Goal: Task Accomplishment & Management: Use online tool/utility

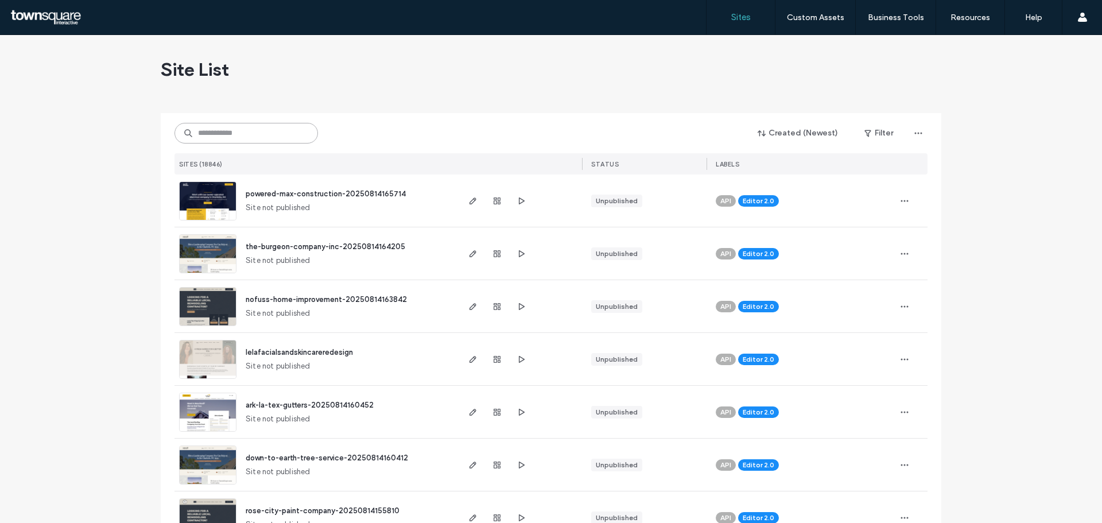
click at [287, 135] on input at bounding box center [247, 133] width 144 height 21
paste input "**********"
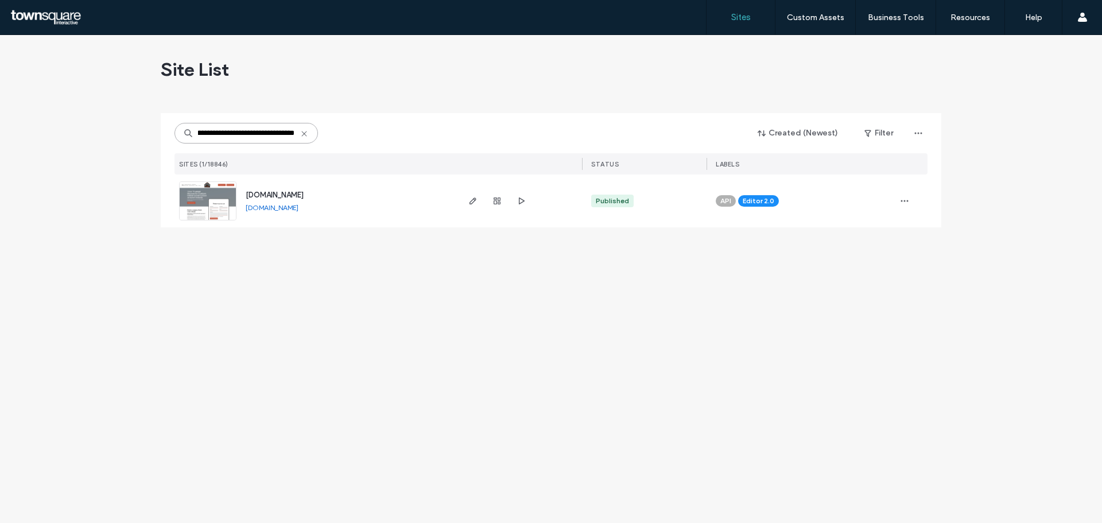
type input "**********"
click at [295, 194] on span "[DOMAIN_NAME]" at bounding box center [275, 195] width 58 height 9
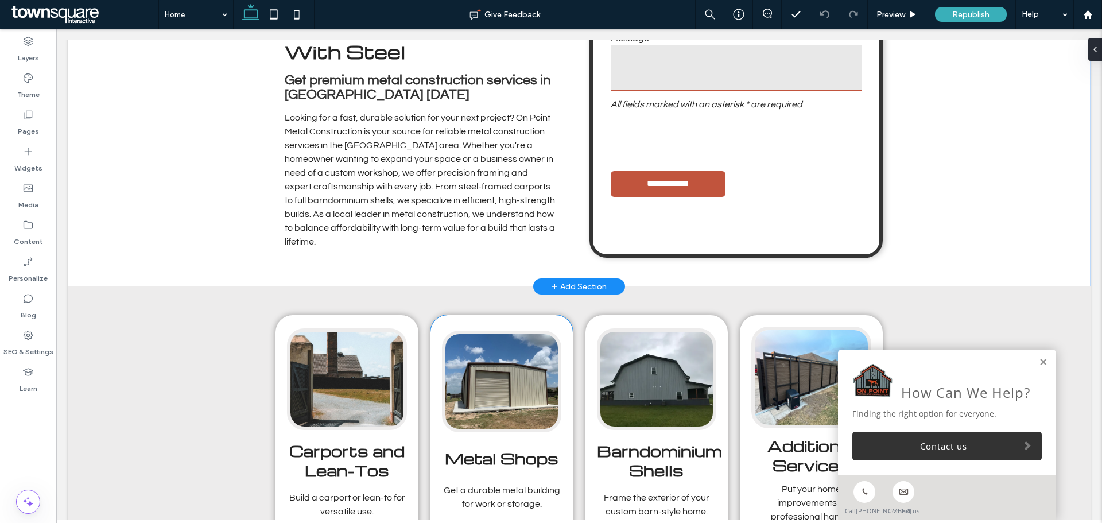
scroll to position [632, 0]
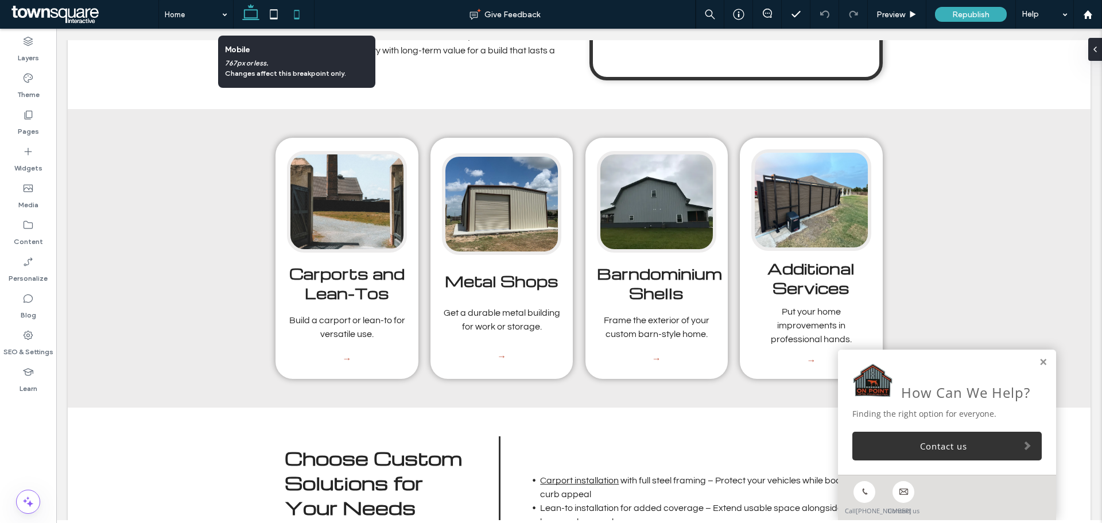
click at [295, 18] on use at bounding box center [297, 14] width 5 height 9
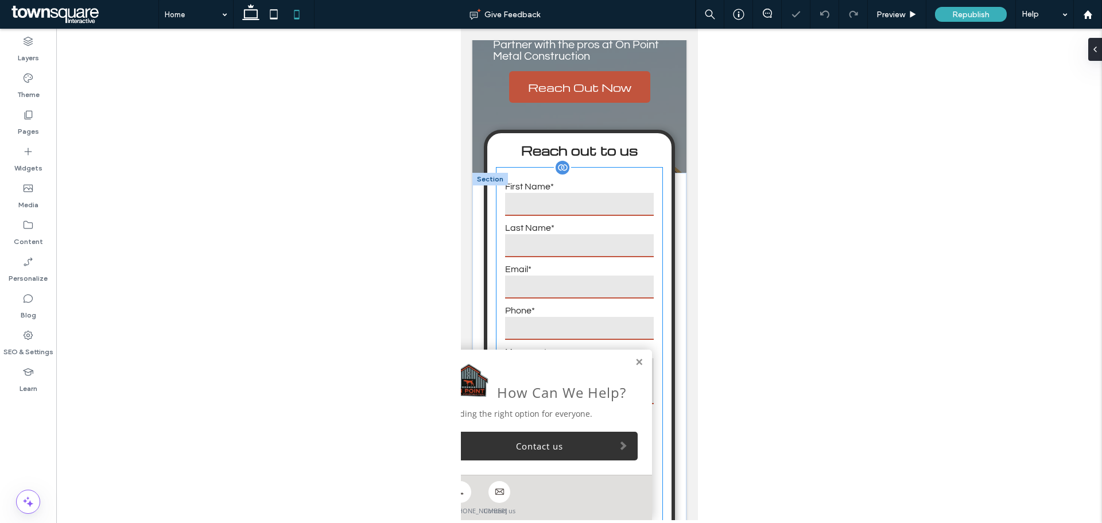
scroll to position [336, 0]
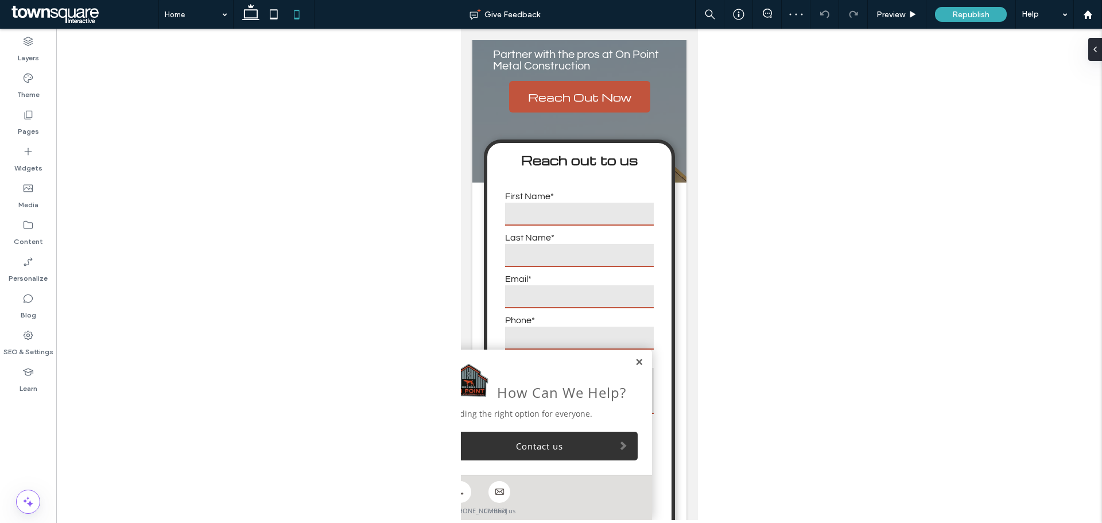
click at [634, 358] on link at bounding box center [638, 363] width 9 height 10
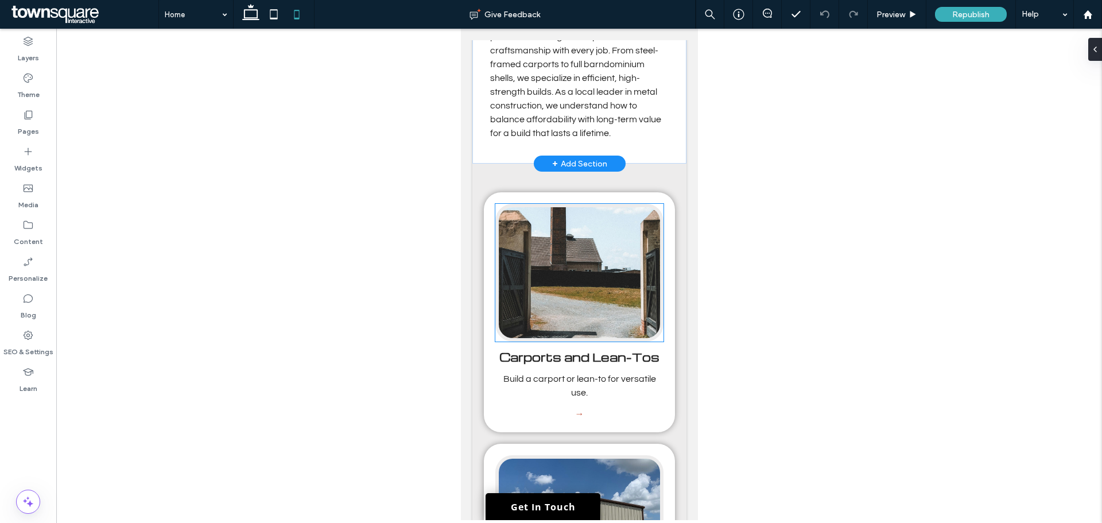
scroll to position [1091, 0]
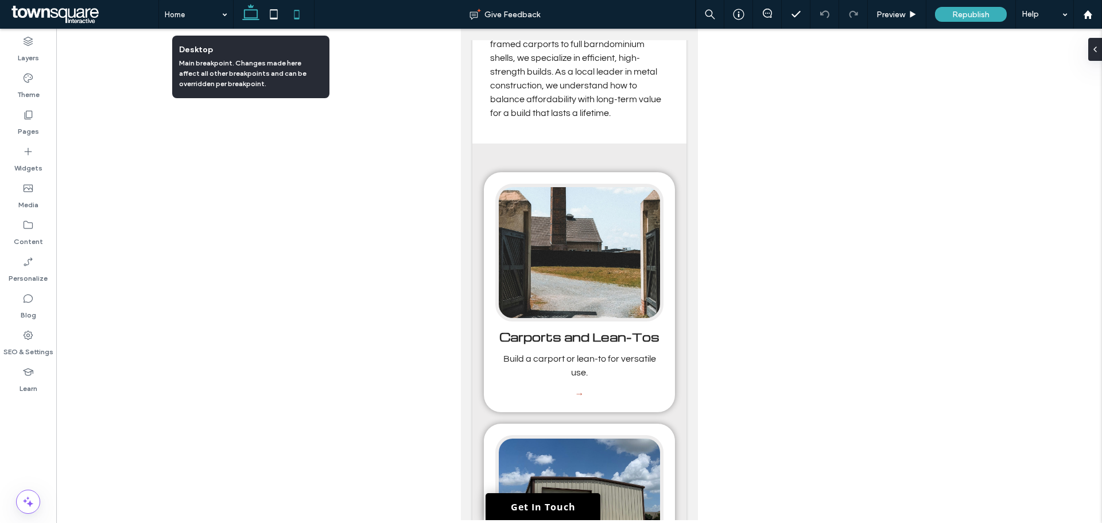
click at [246, 10] on use at bounding box center [250, 12] width 17 height 16
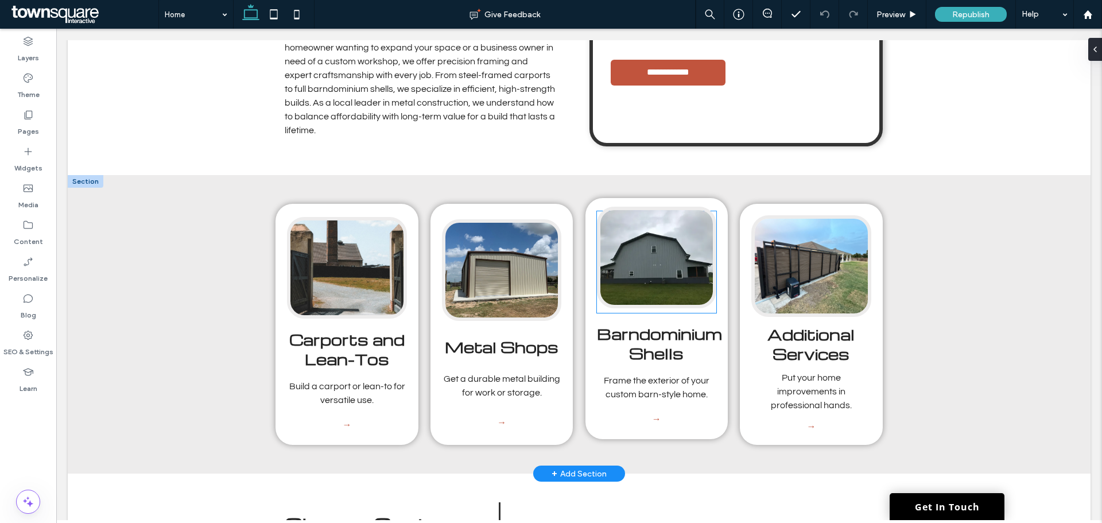
scroll to position [590, 0]
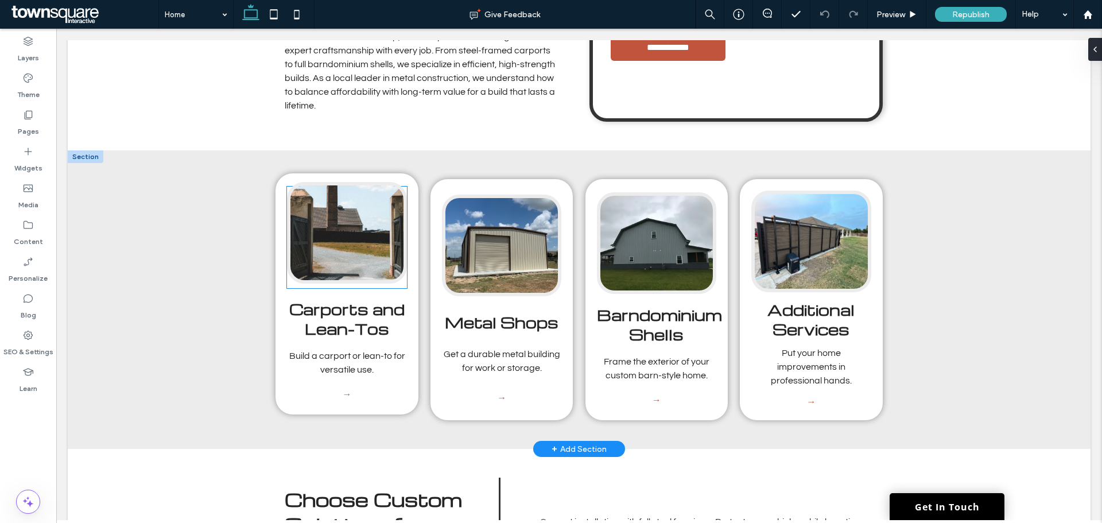
click at [369, 208] on img at bounding box center [346, 233] width 119 height 102
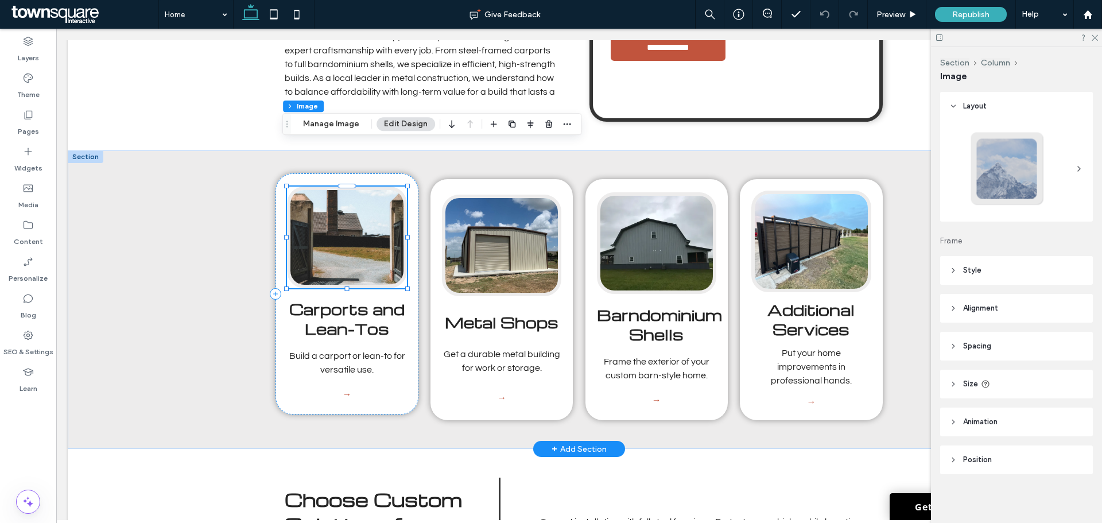
type input "*"
type input "***"
type input "**"
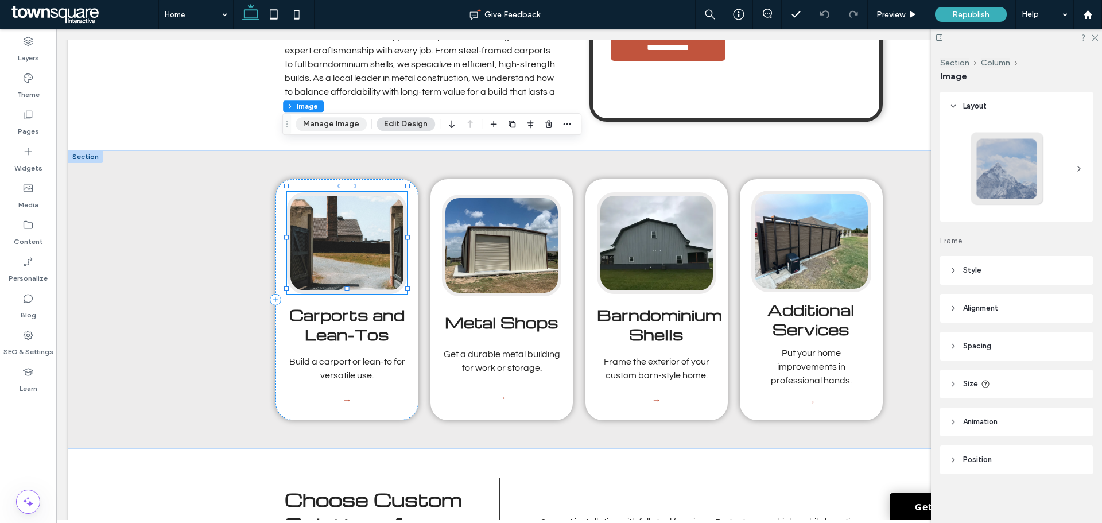
click at [348, 124] on button "Manage Image" at bounding box center [331, 124] width 71 height 14
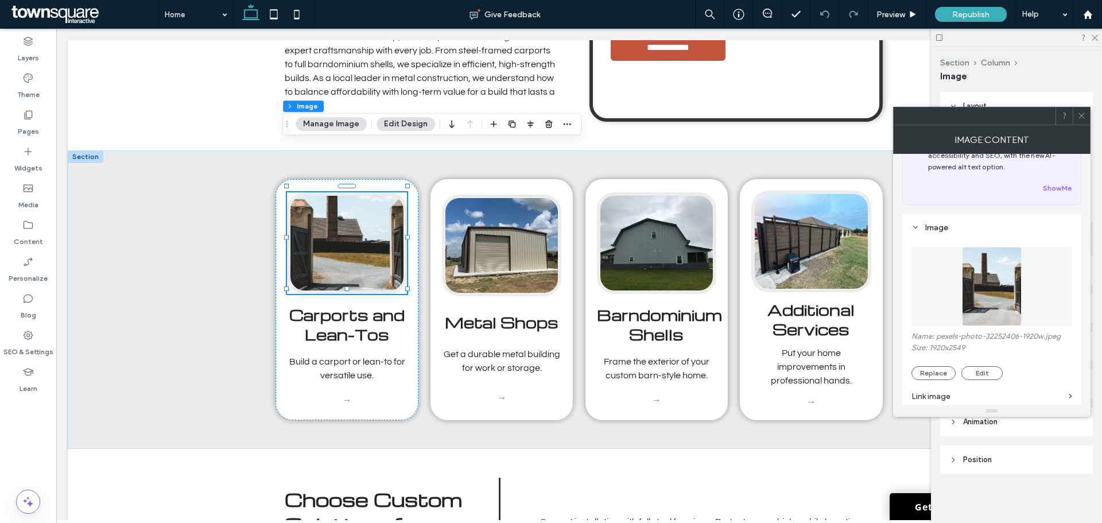
scroll to position [115, 0]
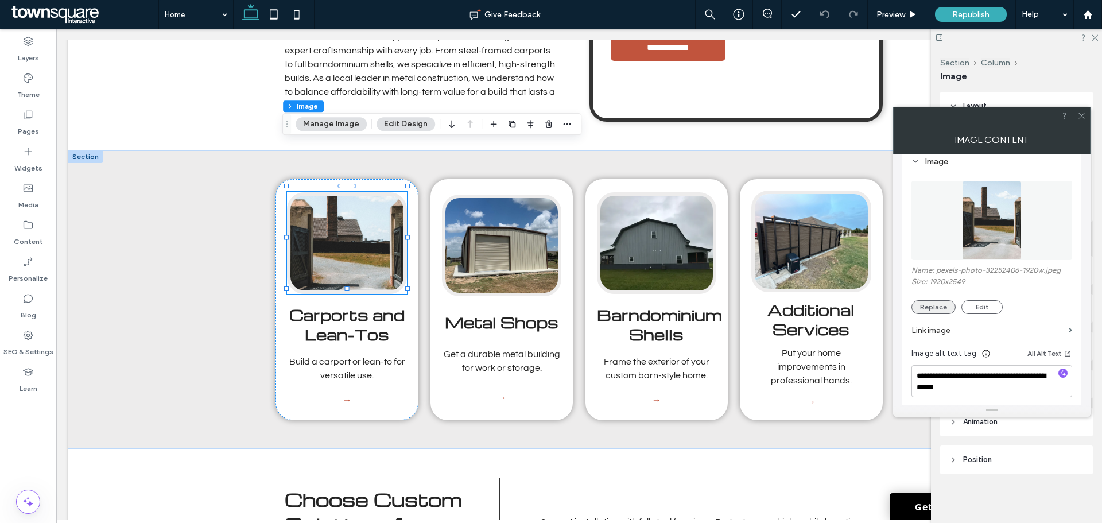
click at [943, 305] on button "Replace" at bounding box center [934, 307] width 44 height 14
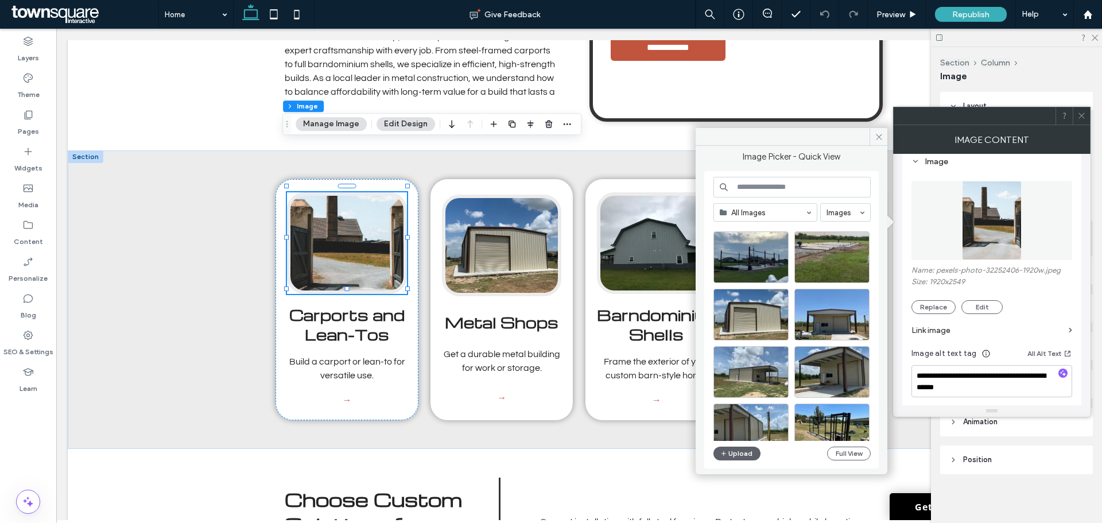
scroll to position [665, 0]
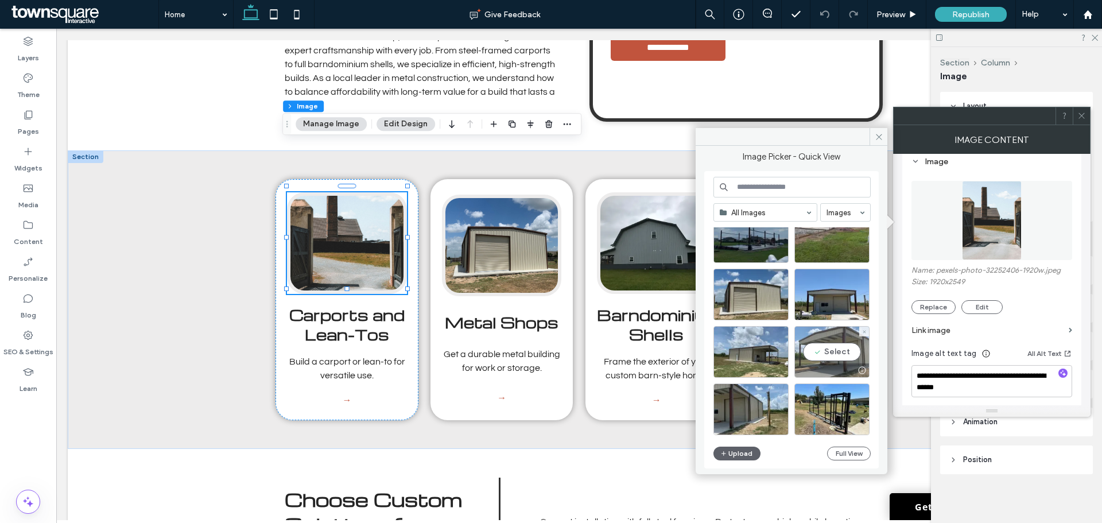
click at [836, 353] on div "Select" at bounding box center [832, 352] width 75 height 52
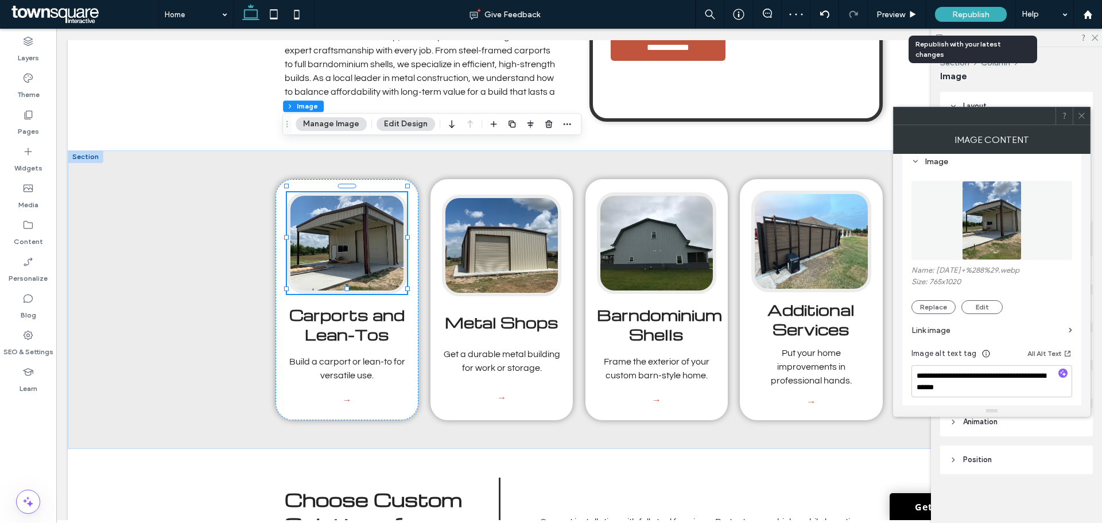
click at [978, 14] on span "Republish" at bounding box center [970, 15] width 37 height 10
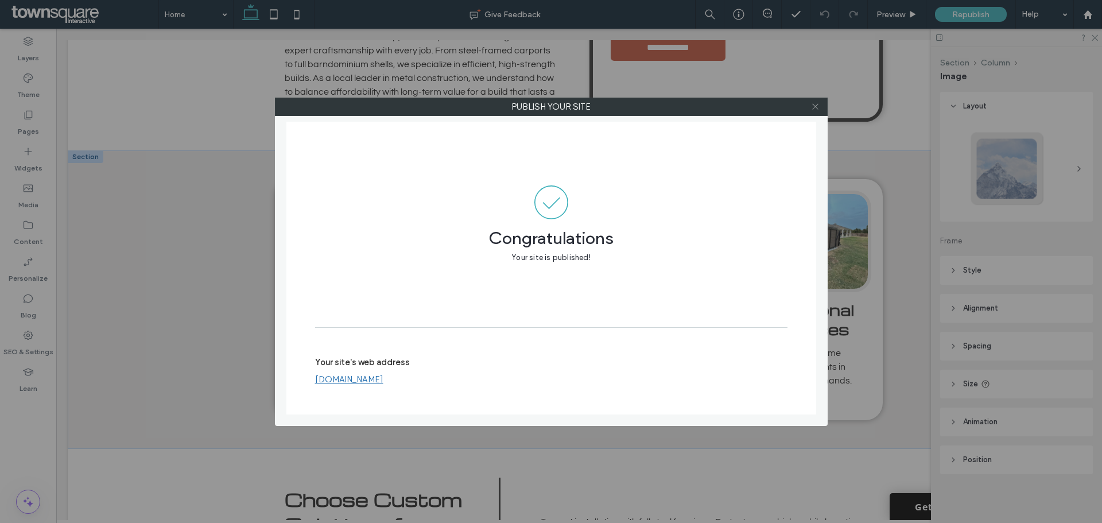
click at [812, 104] on icon at bounding box center [815, 106] width 9 height 9
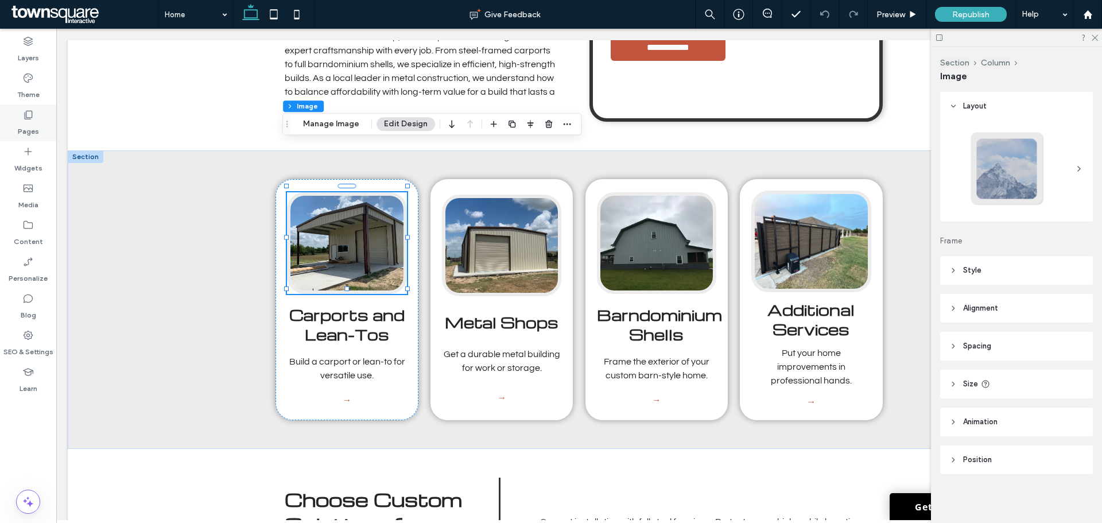
click at [23, 116] on icon at bounding box center [27, 114] width 11 height 11
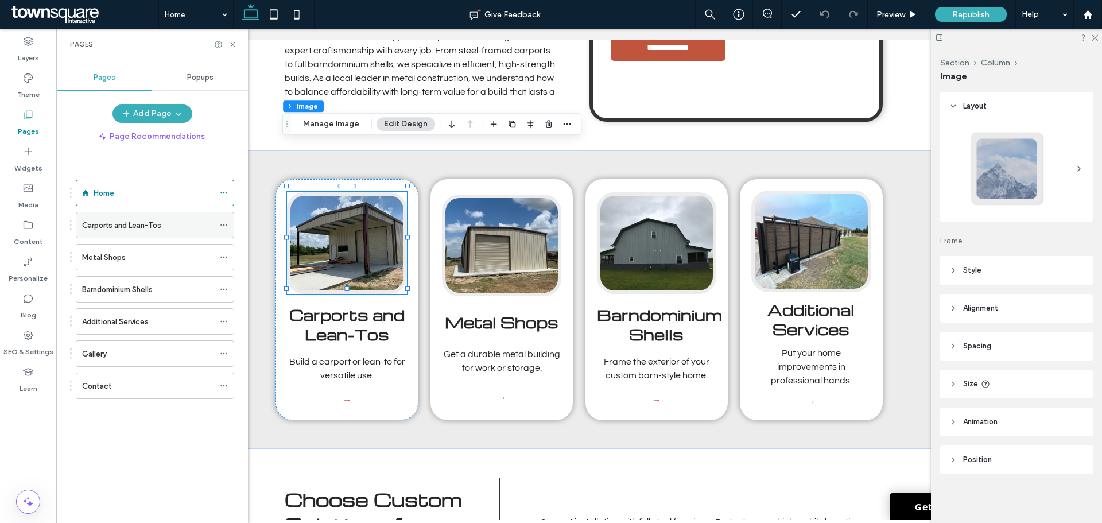
click at [126, 220] on label "Carports and Lean-Tos" at bounding box center [121, 225] width 79 height 20
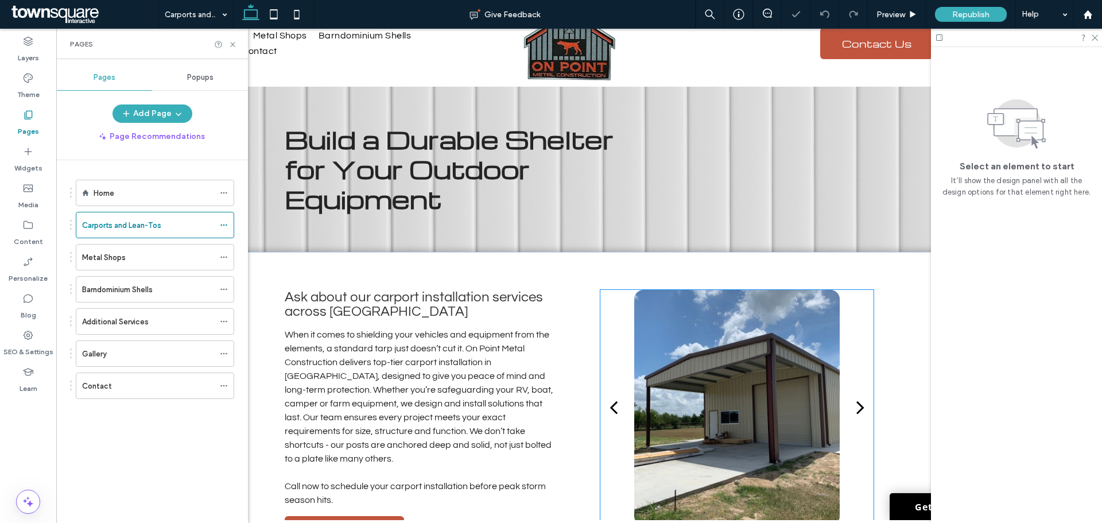
scroll to position [57, 0]
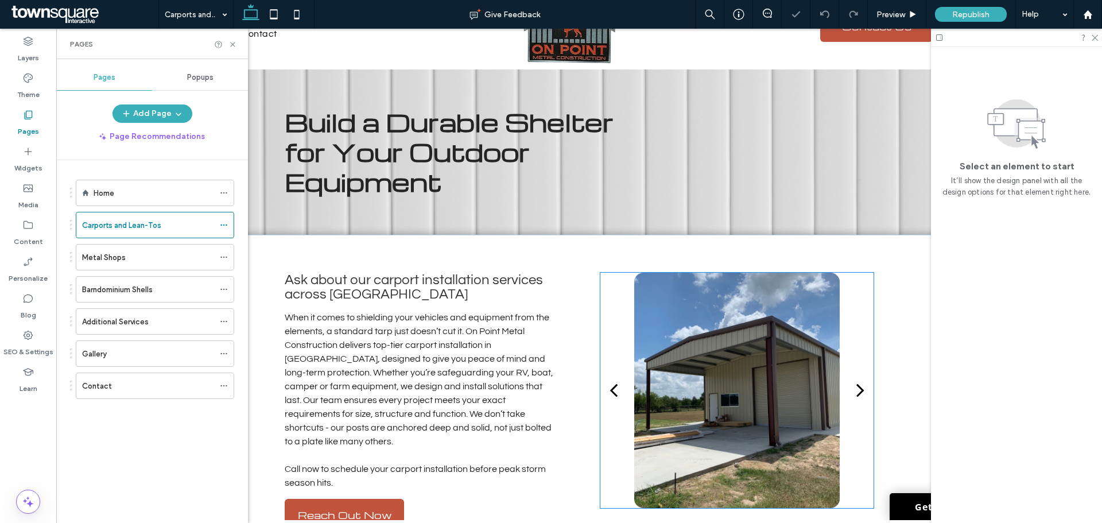
click at [796, 381] on div at bounding box center [737, 390] width 206 height 235
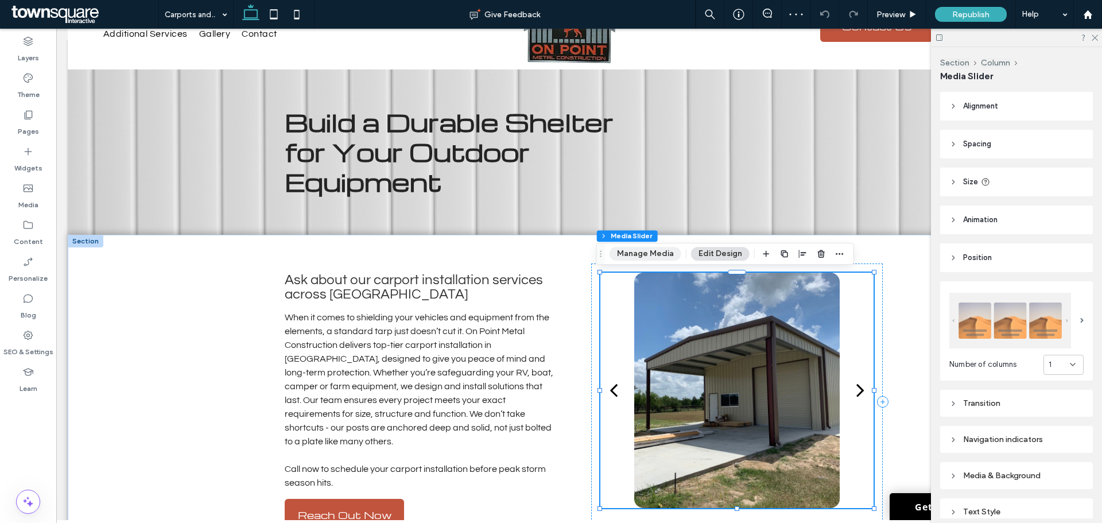
click at [657, 254] on button "Manage Media" at bounding box center [646, 254] width 72 height 14
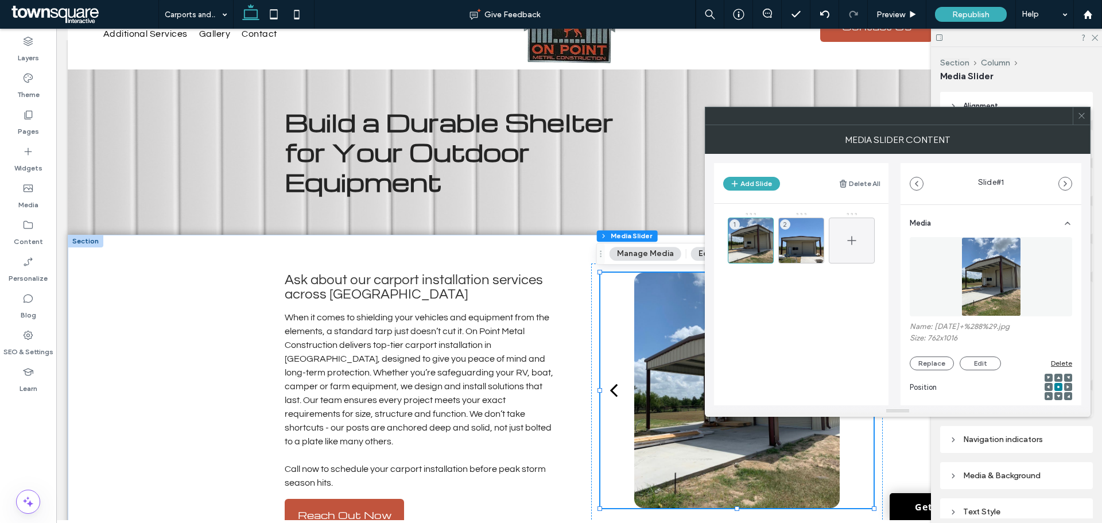
click at [850, 238] on icon at bounding box center [852, 241] width 14 height 14
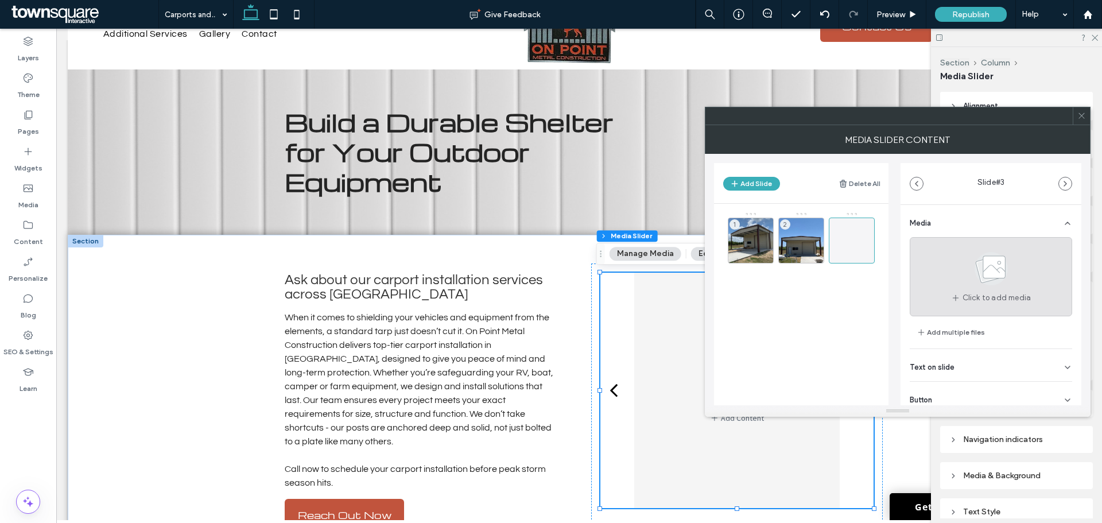
click at [977, 300] on span "Click to add media" at bounding box center [997, 297] width 69 height 11
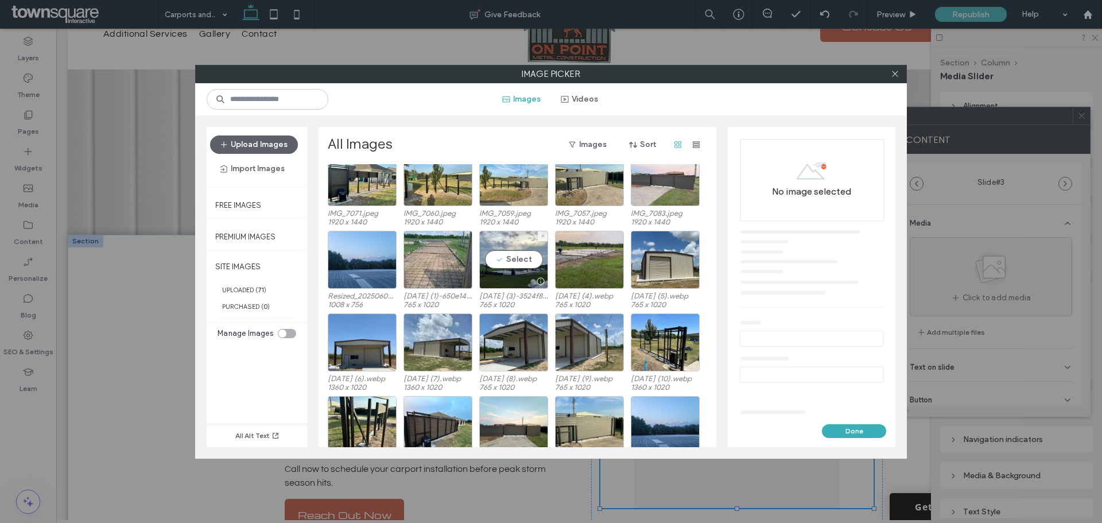
scroll to position [402, 0]
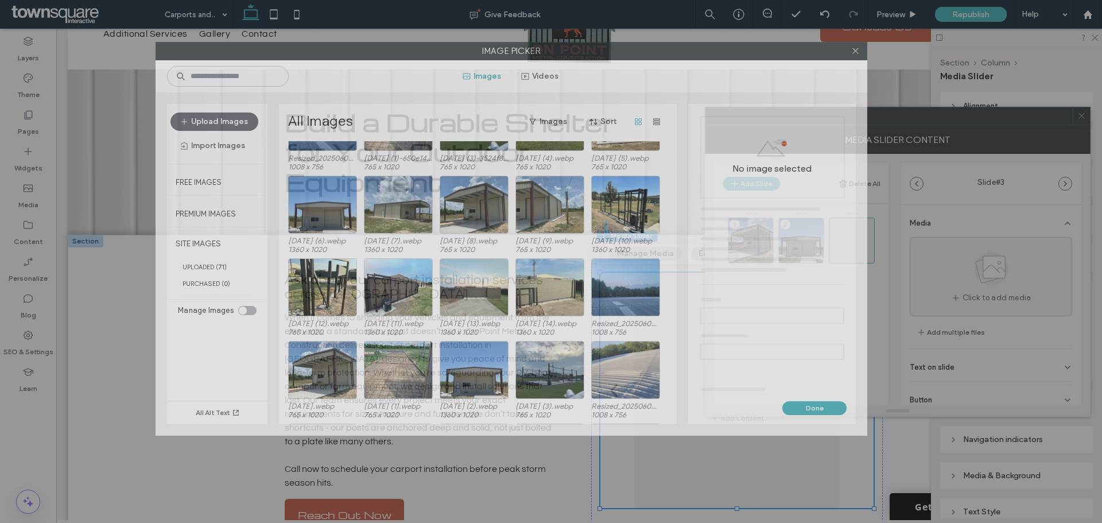
drag, startPoint x: 626, startPoint y: 78, endPoint x: 587, endPoint y: 55, distance: 45.3
click at [587, 55] on label "Image Picker" at bounding box center [511, 50] width 711 height 17
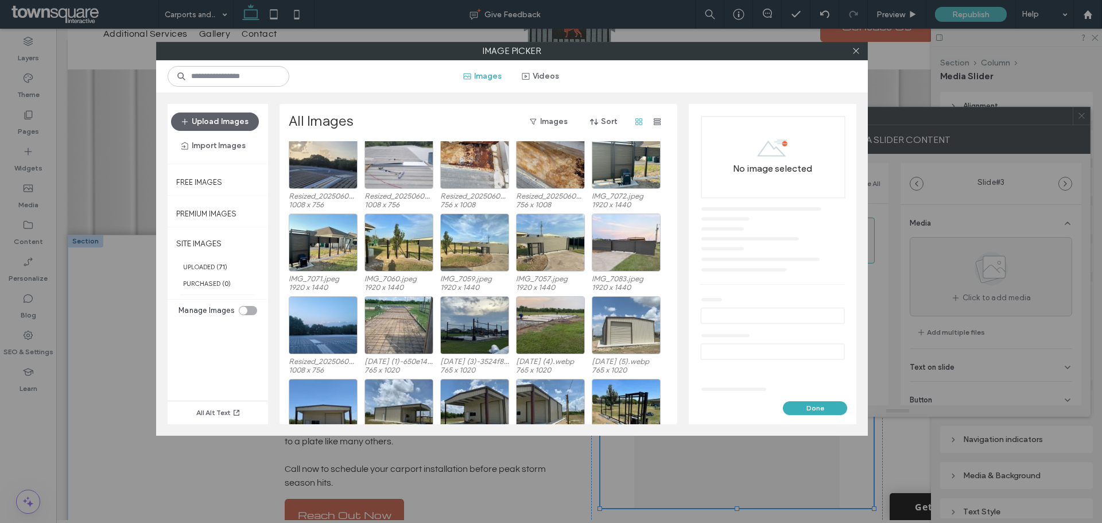
scroll to position [82, 0]
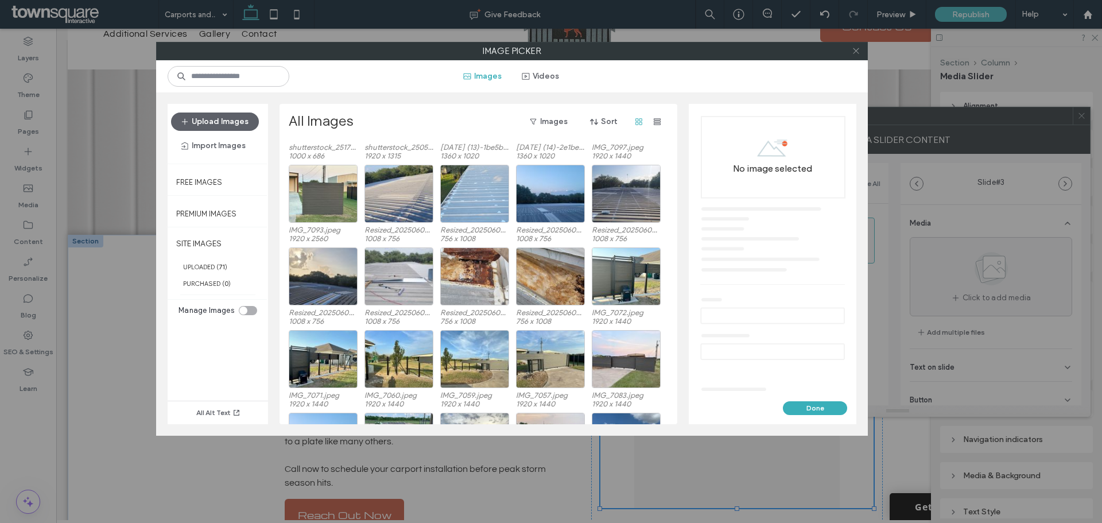
click at [857, 48] on icon at bounding box center [856, 51] width 9 height 9
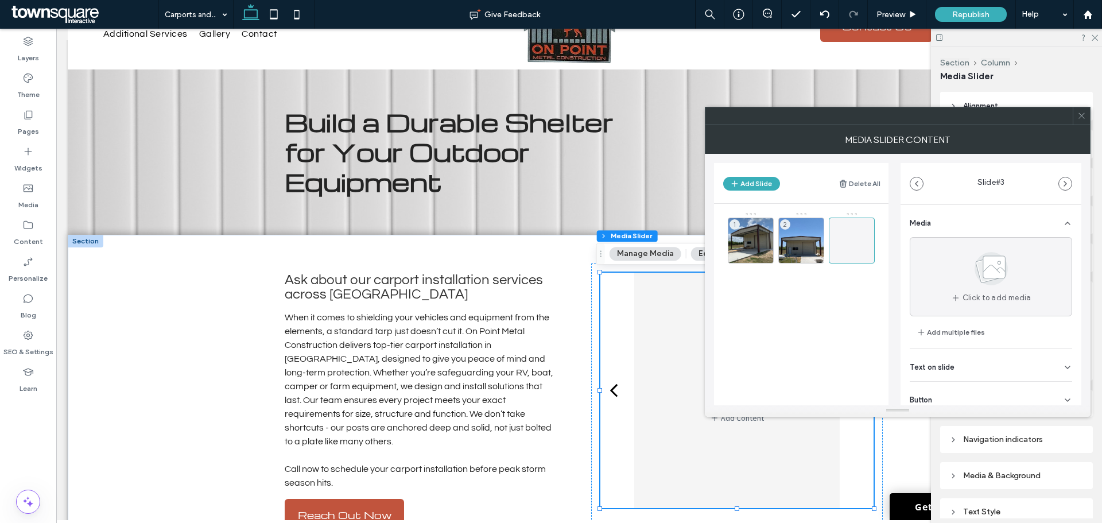
click at [1083, 116] on icon at bounding box center [1082, 115] width 9 height 9
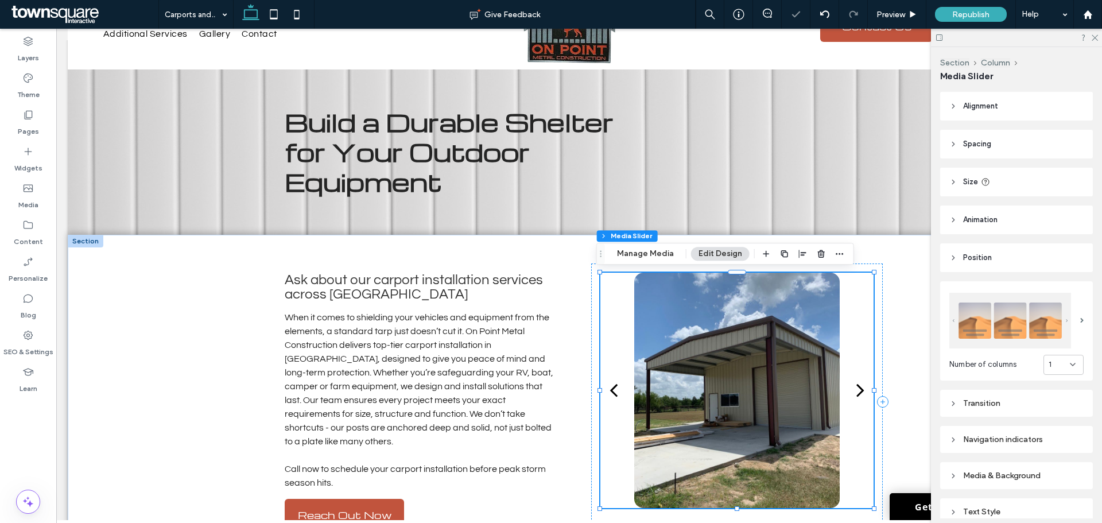
click at [857, 393] on div "next" at bounding box center [861, 389] width 8 height 23
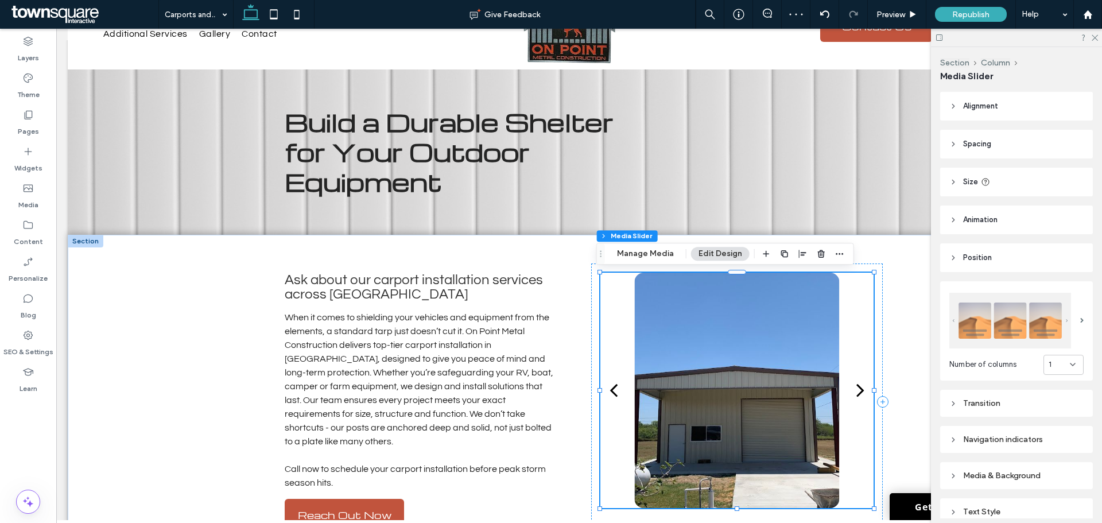
click at [857, 392] on div "next" at bounding box center [861, 389] width 8 height 23
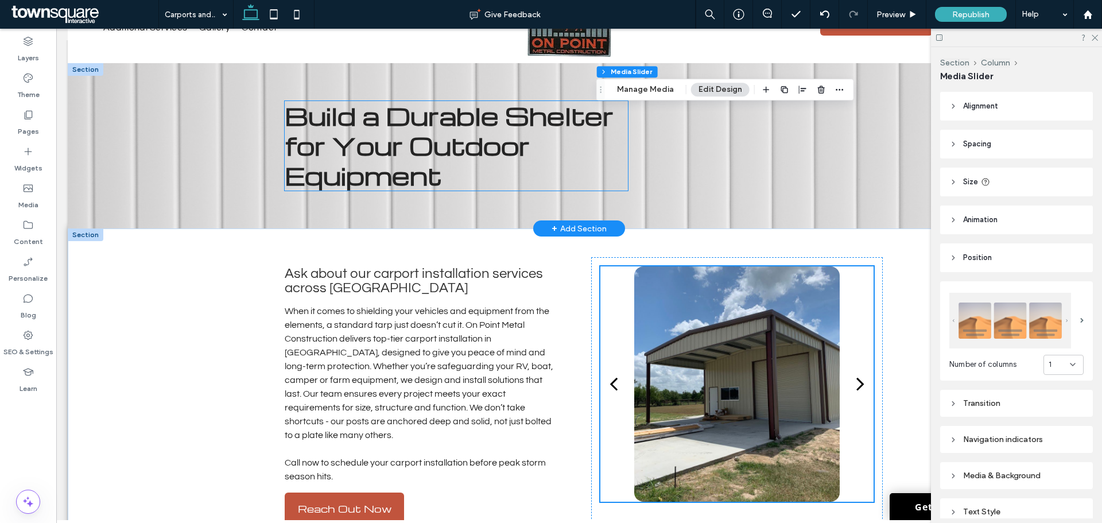
scroll to position [0, 0]
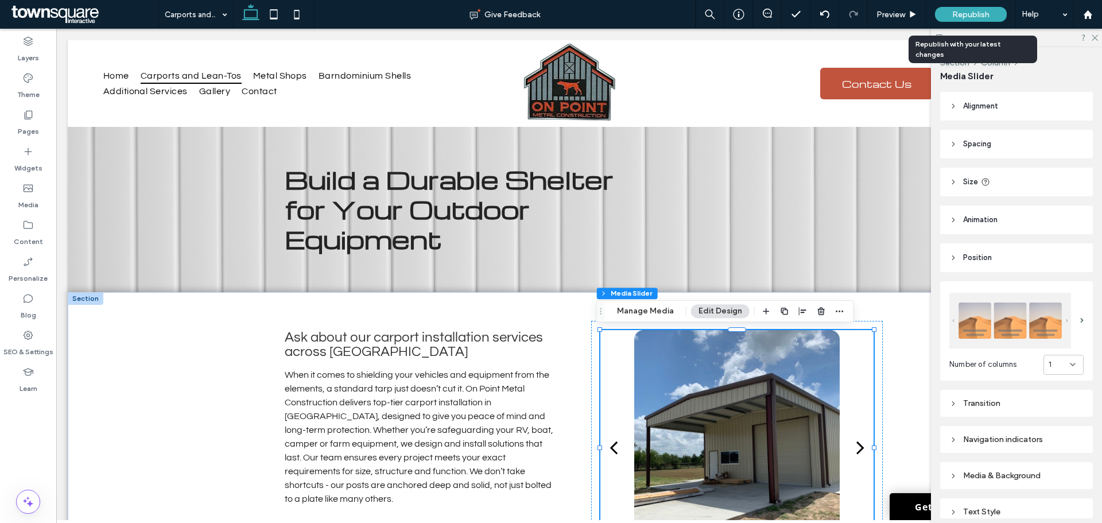
click at [959, 13] on span "Republish" at bounding box center [970, 15] width 37 height 10
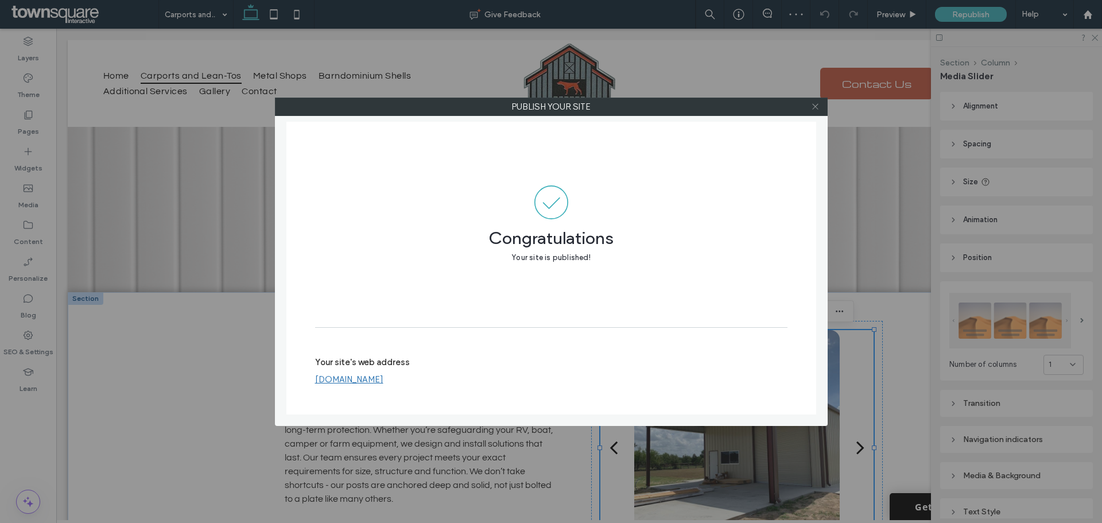
click at [815, 104] on icon at bounding box center [815, 106] width 9 height 9
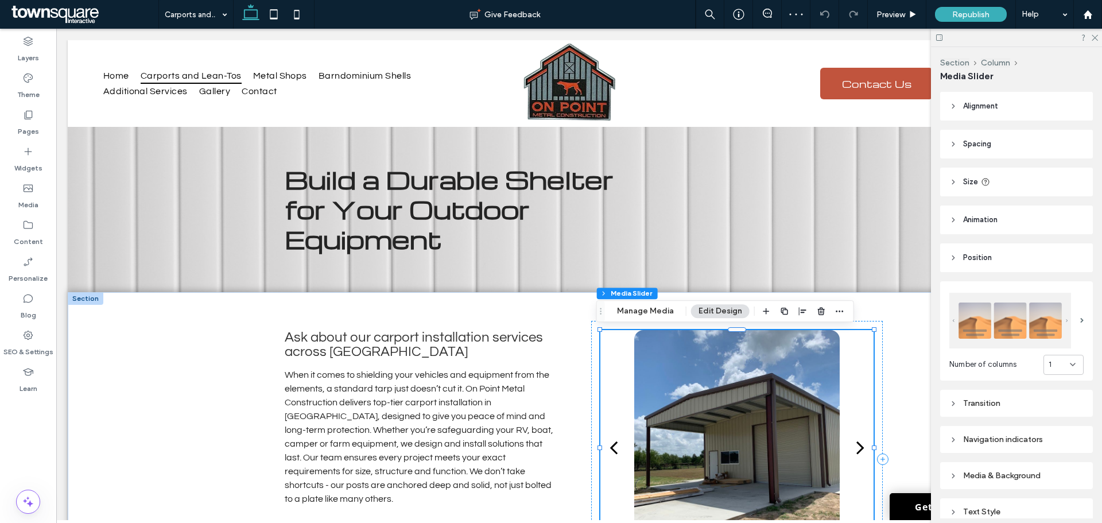
click at [861, 443] on button "next" at bounding box center [860, 448] width 26 height 42
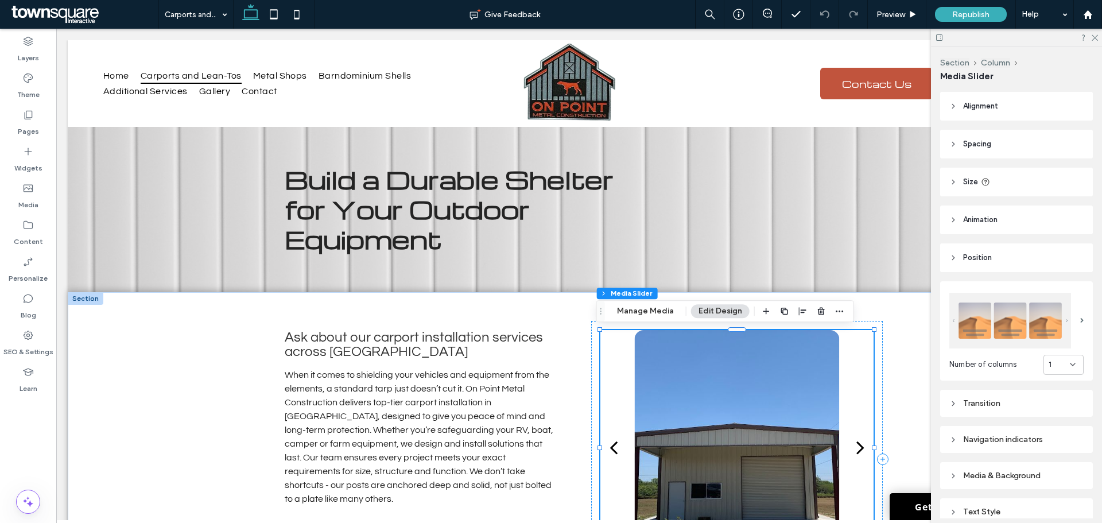
click at [857, 447] on div "next" at bounding box center [861, 447] width 8 height 23
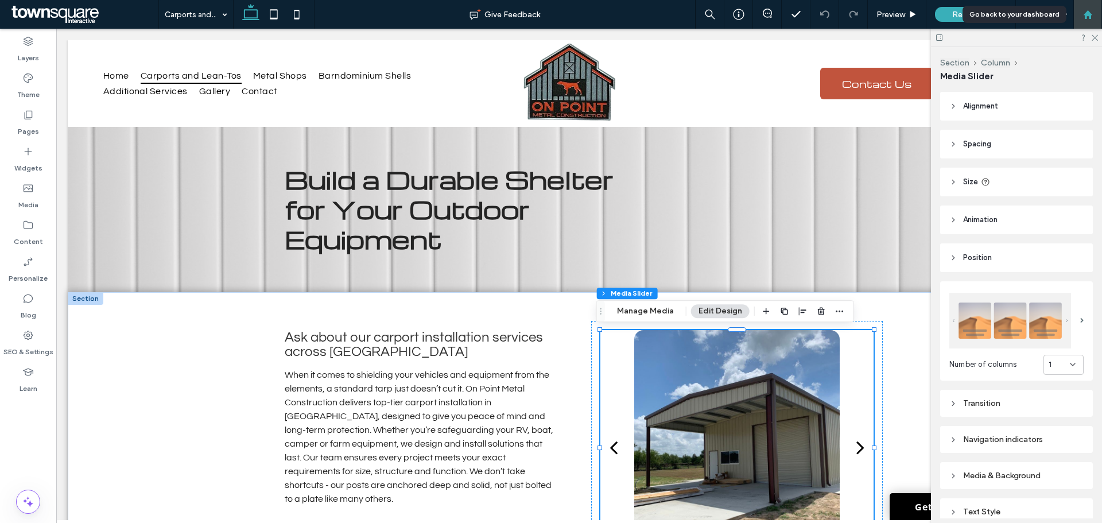
click at [1090, 13] on use at bounding box center [1087, 14] width 9 height 9
